Goal: Communication & Community: Answer question/provide support

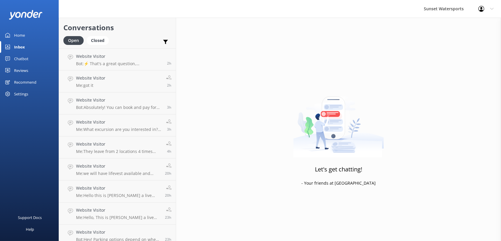
click at [21, 47] on div "Inbox" at bounding box center [19, 47] width 11 height 12
click at [21, 34] on div "Home" at bounding box center [19, 35] width 11 height 12
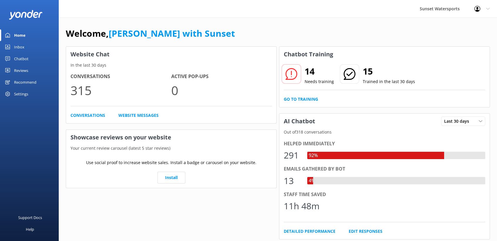
click at [25, 49] on link "Inbox" at bounding box center [29, 47] width 59 height 12
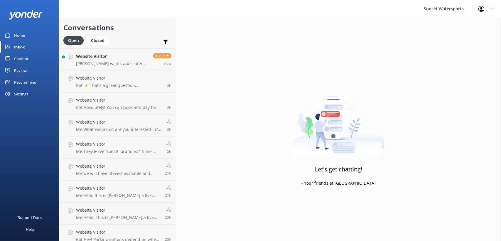
click at [137, 5] on div "Sunset Watersports Profile Settings Logout" at bounding box center [250, 9] width 501 height 18
click at [121, 52] on link "Website Visitor tiffany aorzep wants a 4-seater golf cart for tomorrow asap for…" at bounding box center [117, 59] width 117 height 22
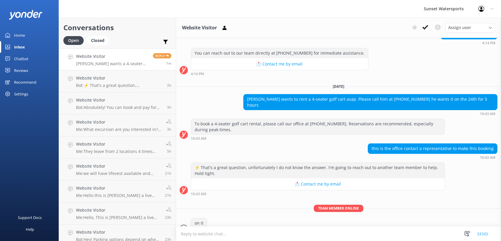
scroll to position [9317, 0]
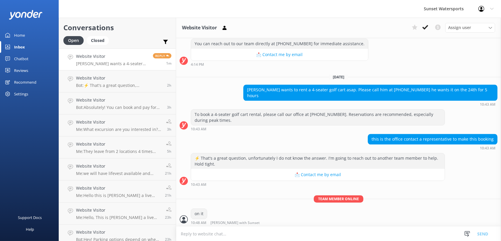
click at [359, 231] on textarea at bounding box center [338, 234] width 325 height 14
type textarea "thanks"
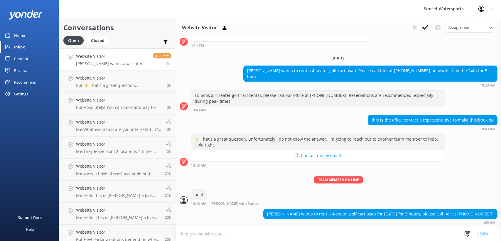
click at [23, 148] on div "Support Docs Help" at bounding box center [29, 181] width 59 height 121
click at [120, 14] on div "Sunset Watersports Profile Settings Logout" at bounding box center [250, 9] width 501 height 18
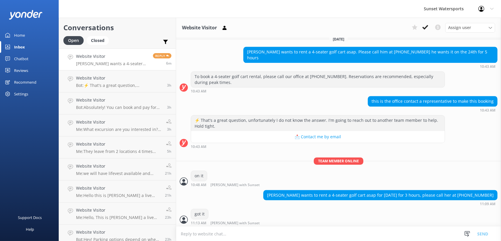
drag, startPoint x: 463, startPoint y: 175, endPoint x: 490, endPoint y: 175, distance: 27.3
click at [490, 228] on div "[PERSON_NAME] wants a 4-seater golf cart for [DATE] asap for 8 hours. Please ca…" at bounding box center [386, 233] width 223 height 10
copy div "(863)451-1370"
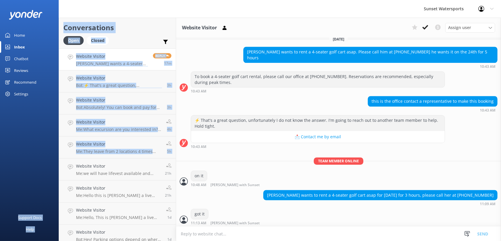
click at [0, 167] on html "Sunset Watersports Profile Settings Logout Home Inbox Chatbot Content Products …" at bounding box center [250, 120] width 501 height 241
drag, startPoint x: -1, startPoint y: 167, endPoint x: 25, endPoint y: 174, distance: 27.2
click at [25, 174] on div "Support Docs Help" at bounding box center [29, 181] width 59 height 121
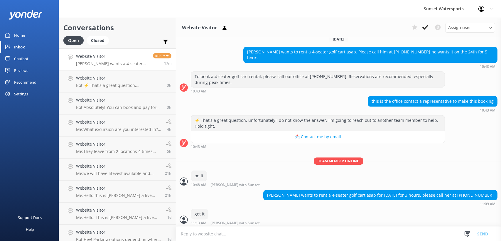
click at [232, 190] on div "kari campbell wants to rent a 4-seater golf cart asap for november 29th for 3 h…" at bounding box center [338, 198] width 325 height 16
click at [126, 55] on h4 "Website Visitor" at bounding box center [112, 56] width 73 height 6
click at [124, 63] on p "[PERSON_NAME] wants a 4-seater golf cart for [DATE] asap for 8 hours. Please ca…" at bounding box center [112, 63] width 73 height 5
click at [126, 83] on p "Bot: ⚡ That's a great question, unfortunately I do not know the answer. I'm goi…" at bounding box center [119, 85] width 87 height 5
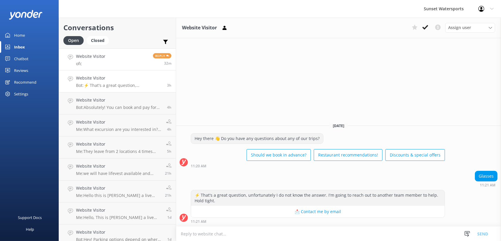
click at [112, 59] on link "Website Visitor ofc Reply 32m" at bounding box center [117, 59] width 117 height 22
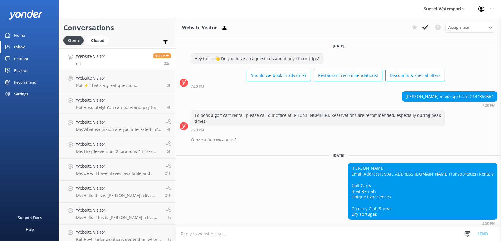
click at [124, 61] on link "Website Visitor ofc Reply 32m" at bounding box center [117, 59] width 117 height 22
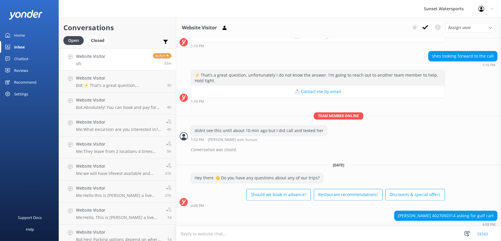
scroll to position [9354, 0]
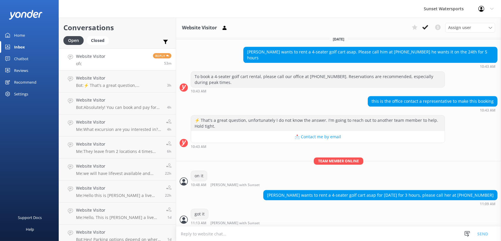
click at [96, 14] on div "Sunset Watersports Profile Settings Logout" at bounding box center [250, 9] width 501 height 18
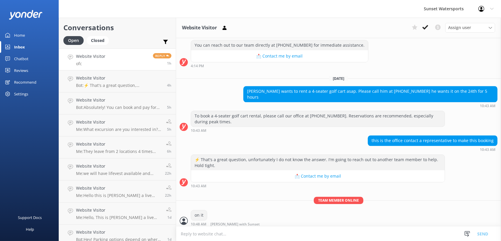
scroll to position [9354, 0]
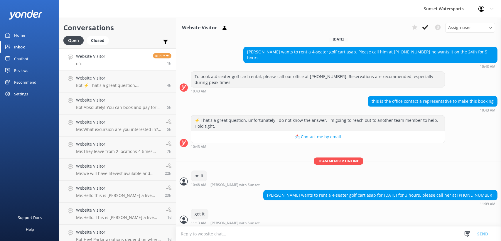
click at [493, 8] on icon at bounding box center [492, 9] width 4 height 4
click at [471, 38] on link "Logout" at bounding box center [472, 39] width 59 height 15
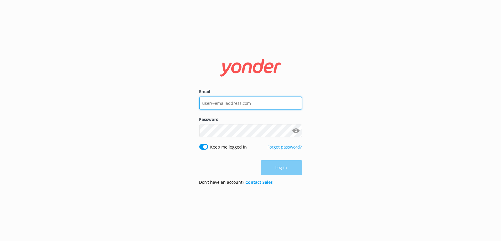
type input "[EMAIL_ADDRESS][DOMAIN_NAME]"
